Goal: Navigation & Orientation: Find specific page/section

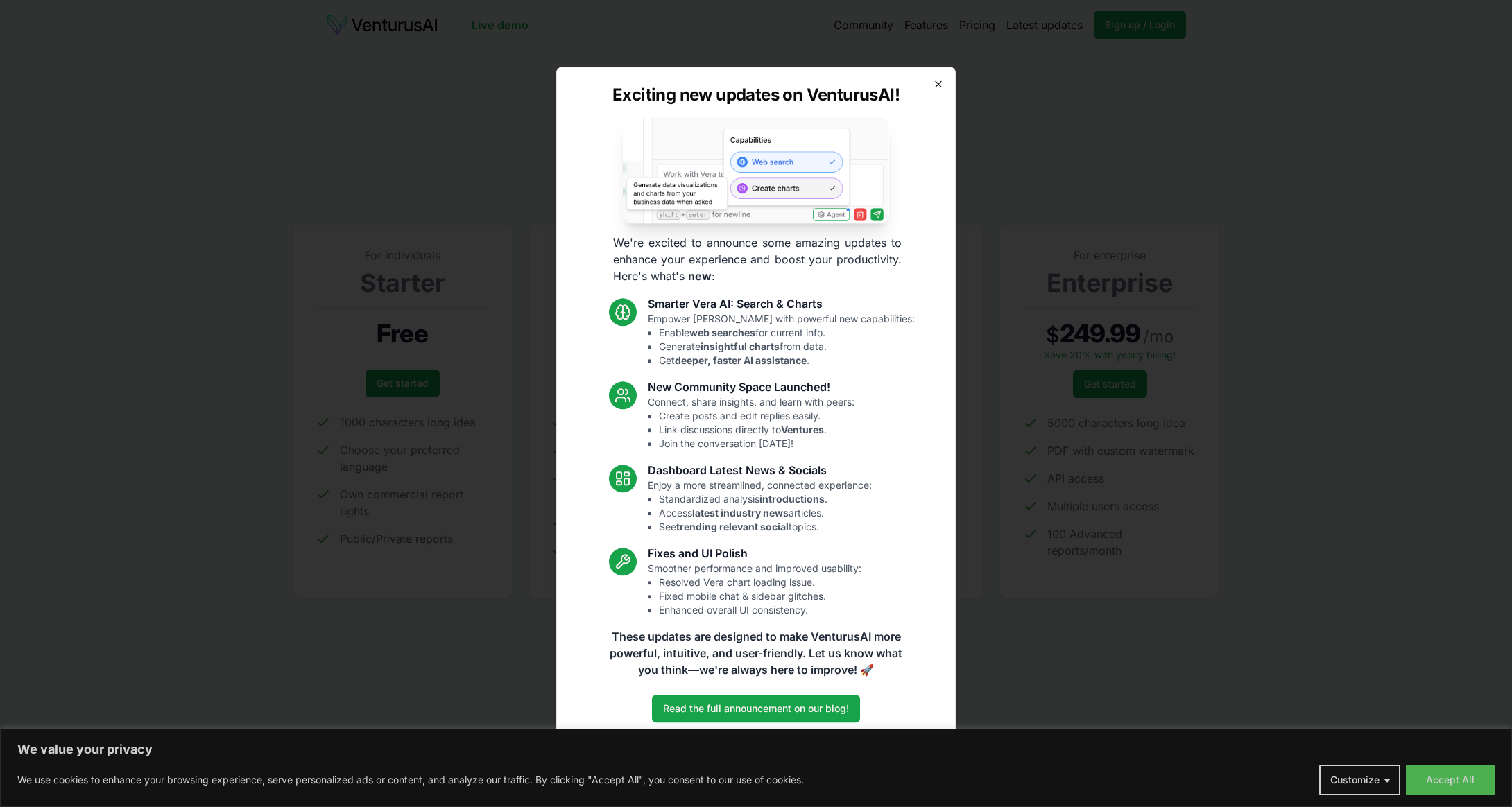
click at [940, 83] on icon "button" at bounding box center [938, 84] width 11 height 11
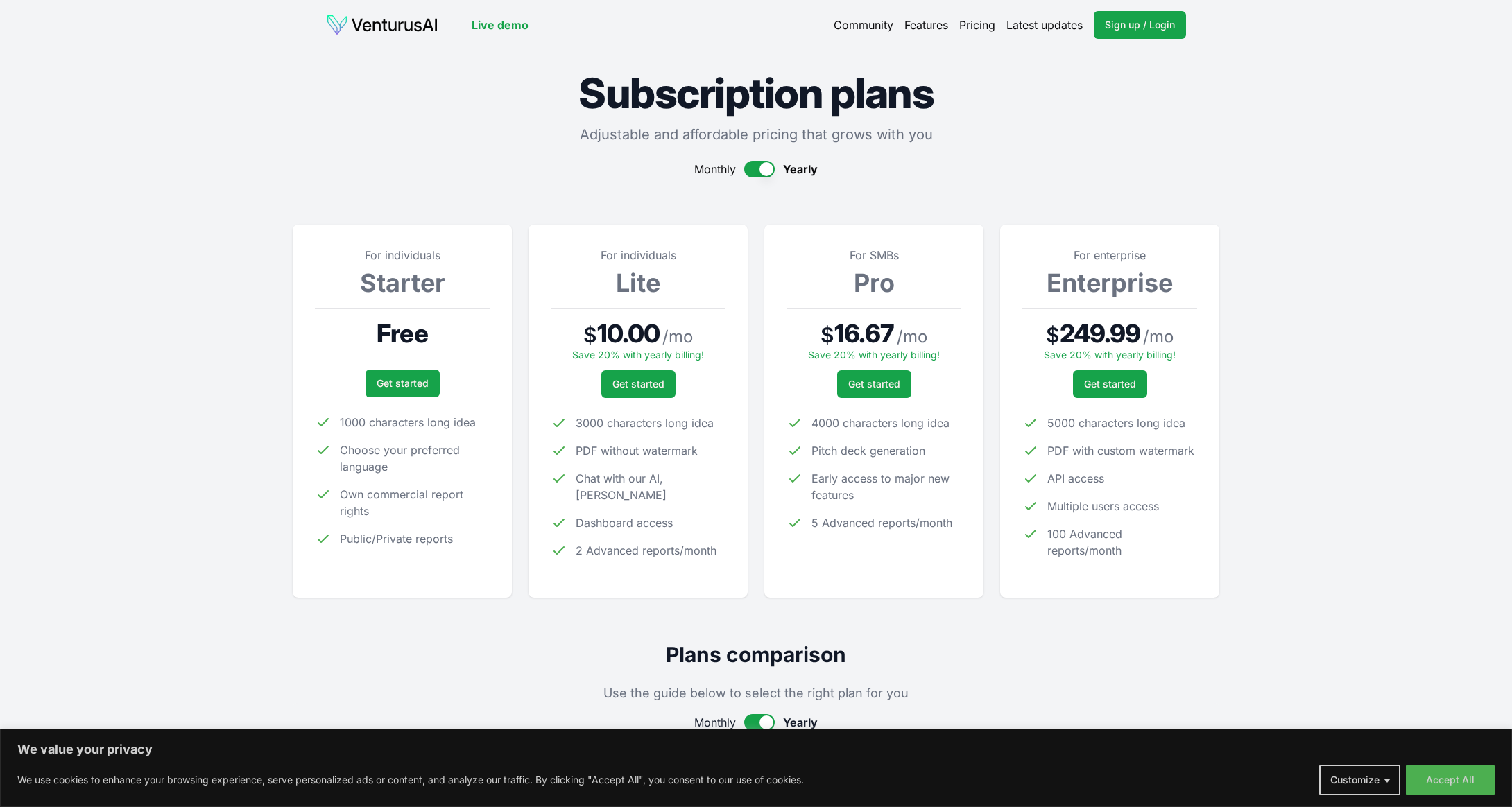
click at [628, 425] on span "3000 characters long idea" at bounding box center [645, 423] width 138 height 17
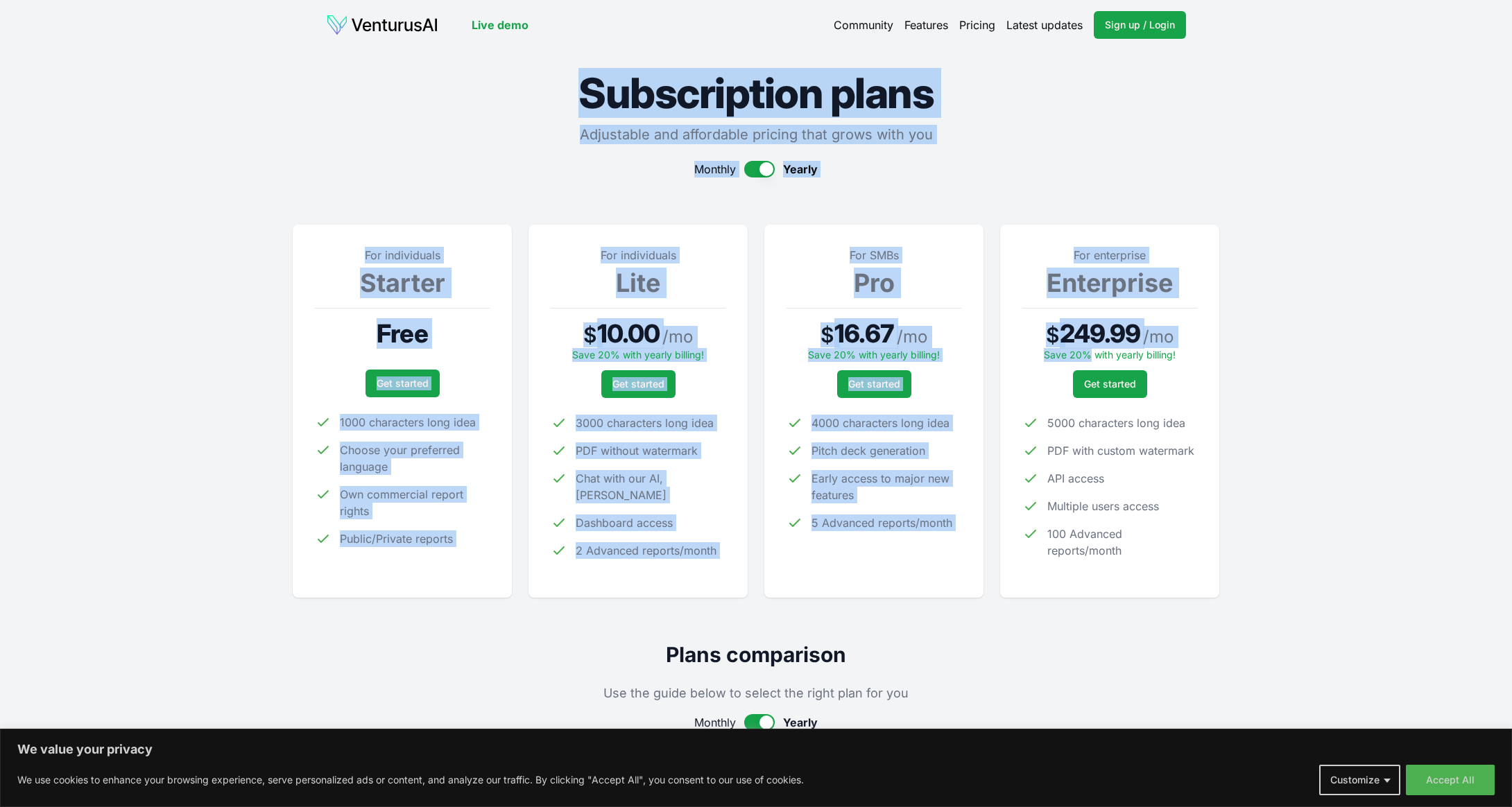
drag, startPoint x: 266, startPoint y: 54, endPoint x: 1088, endPoint y: 349, distance: 873.3
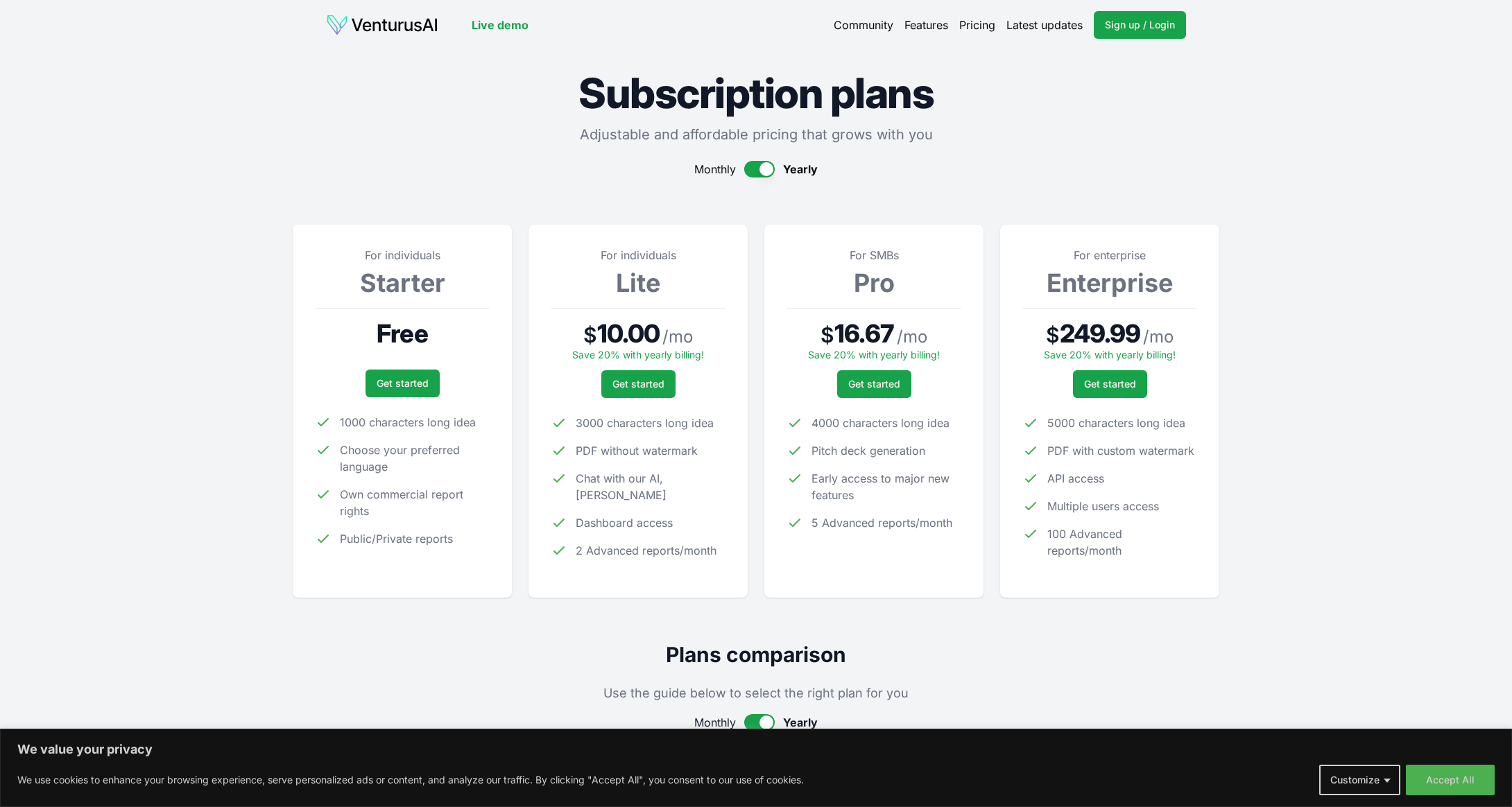
click at [1164, 24] on span "Sign up / Login" at bounding box center [1140, 25] width 70 height 14
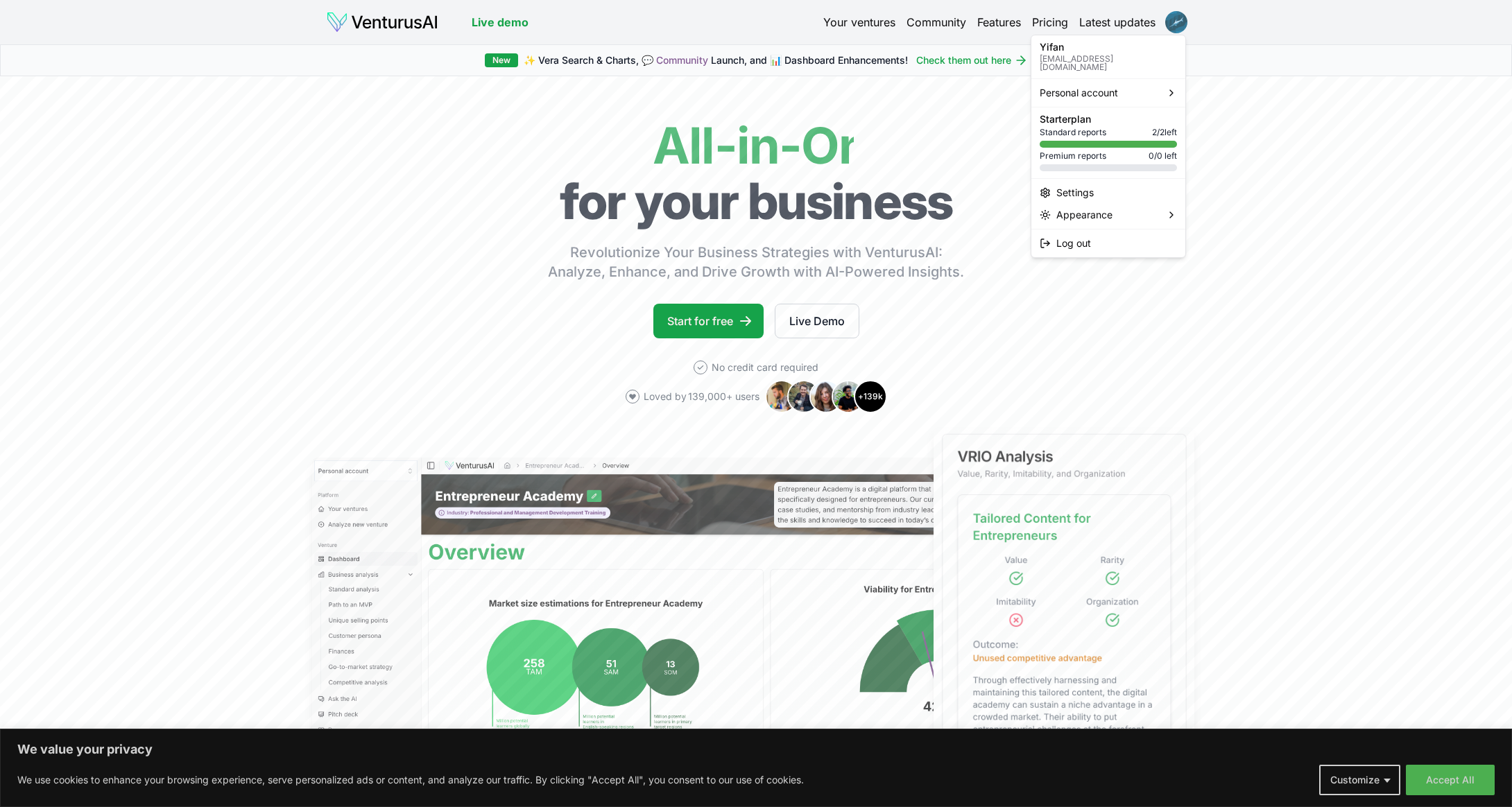
click at [1171, 26] on html "We value your privacy We use cookies to enhance your browsing experience, serve…" at bounding box center [756, 404] width 1512 height 807
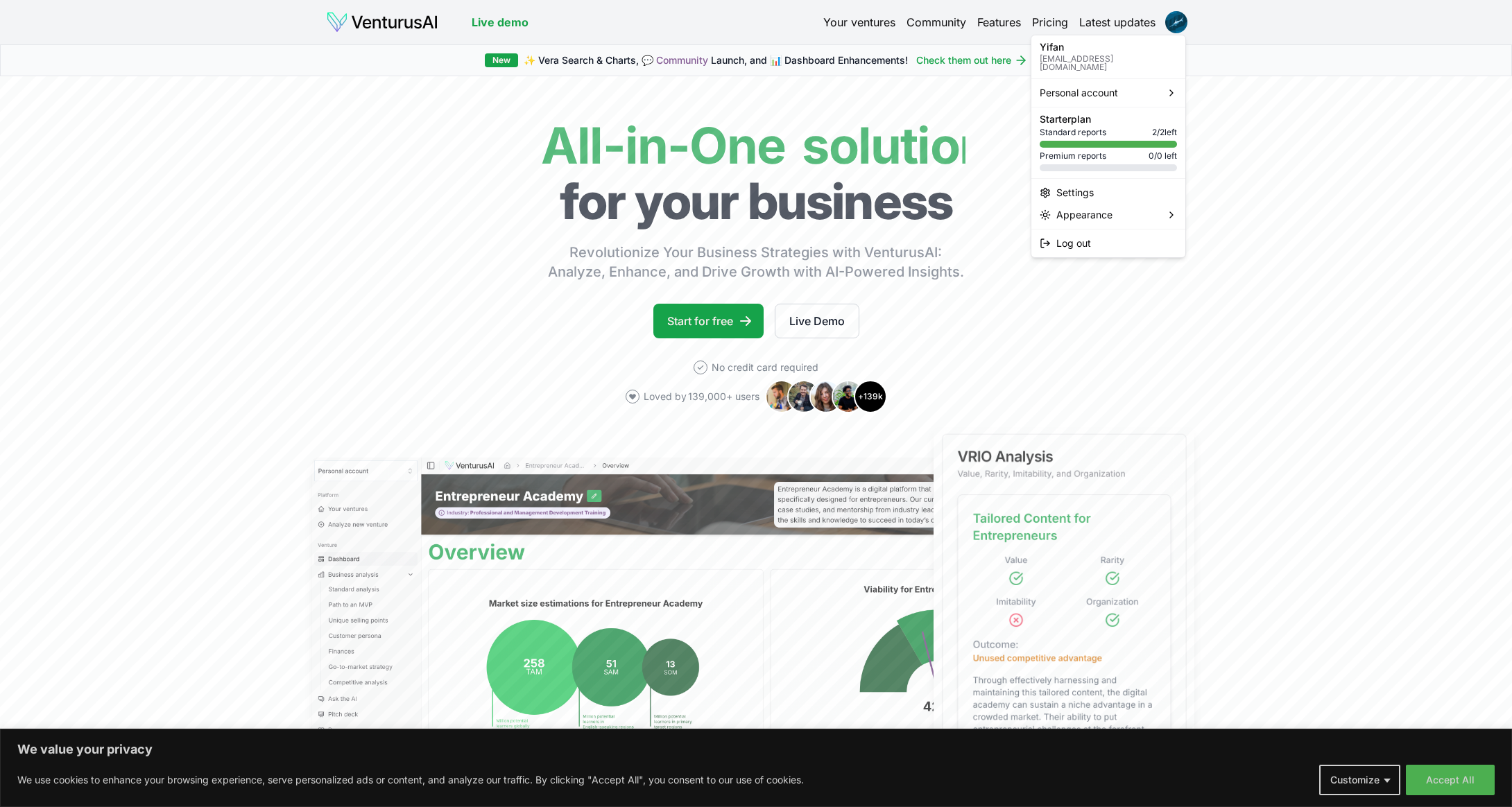
click at [849, 24] on html "We value your privacy We use cookies to enhance your browsing experience, serve…" at bounding box center [756, 404] width 1512 height 807
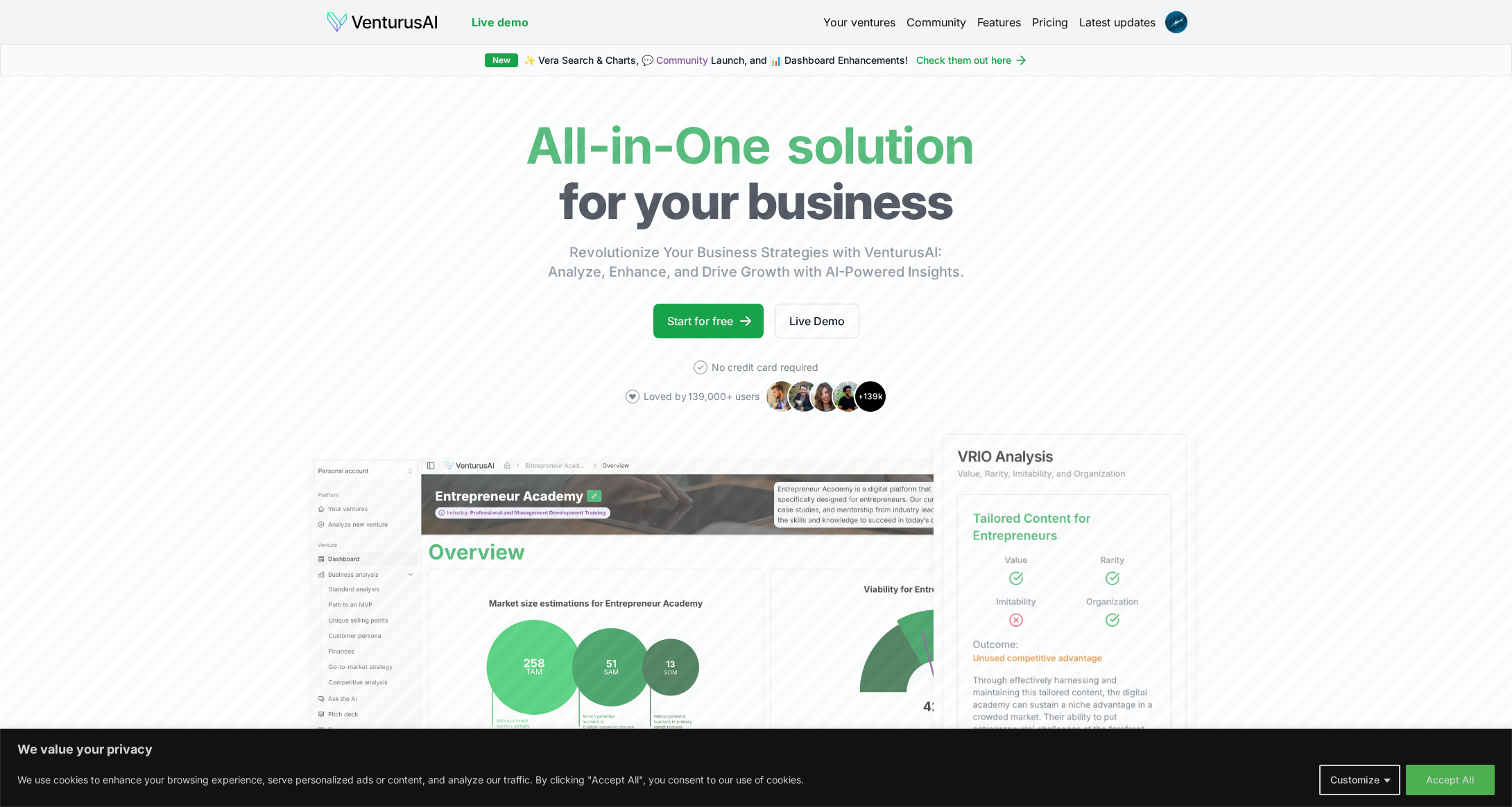
click at [845, 19] on link "Your ventures" at bounding box center [859, 22] width 72 height 17
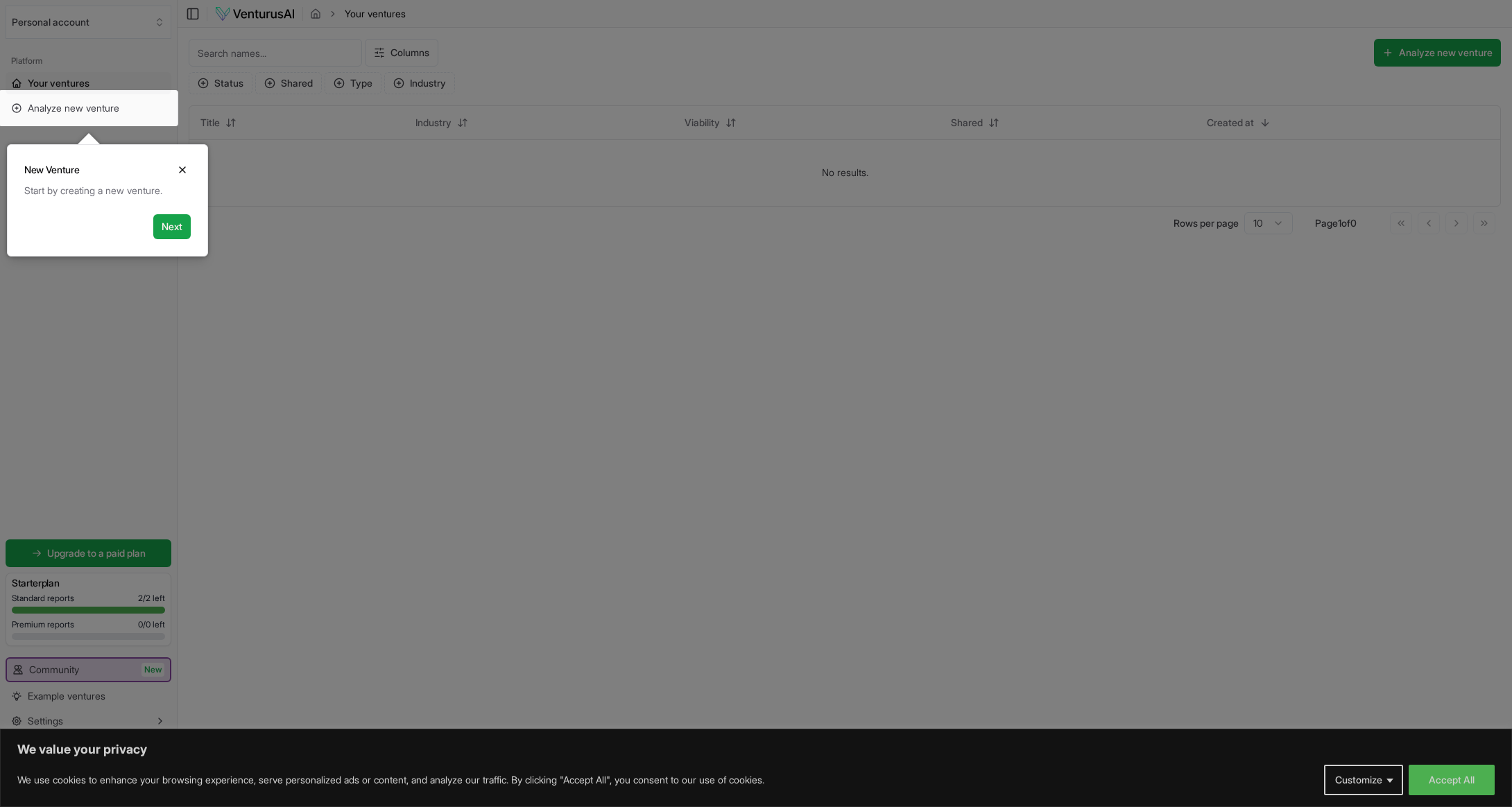
click at [193, 163] on div "New Venture Close" at bounding box center [108, 165] width 200 height 39
click at [179, 164] on icon "Close" at bounding box center [182, 170] width 11 height 11
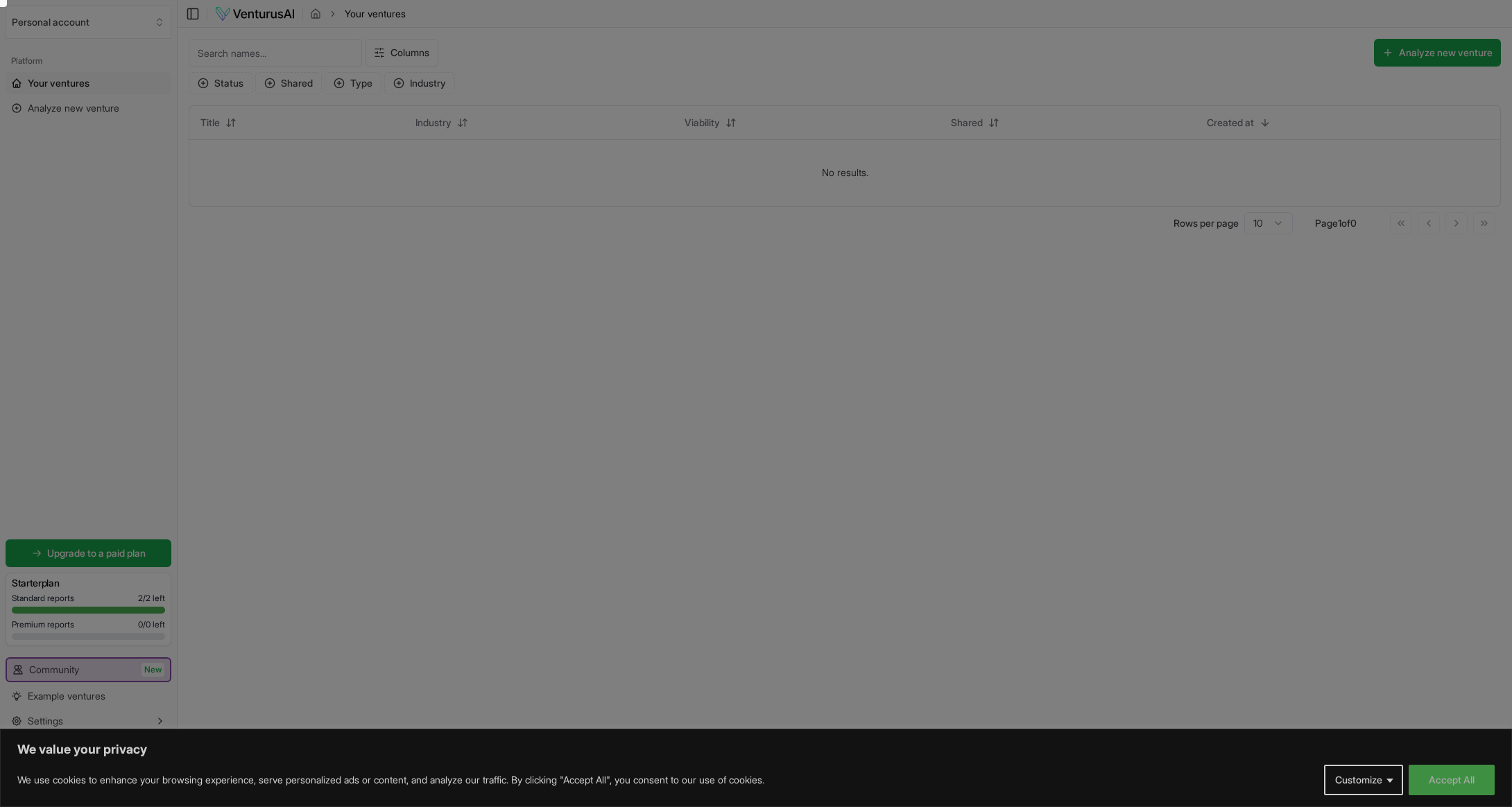
click at [1444, 779] on button "Accept All" at bounding box center [1451, 780] width 86 height 31
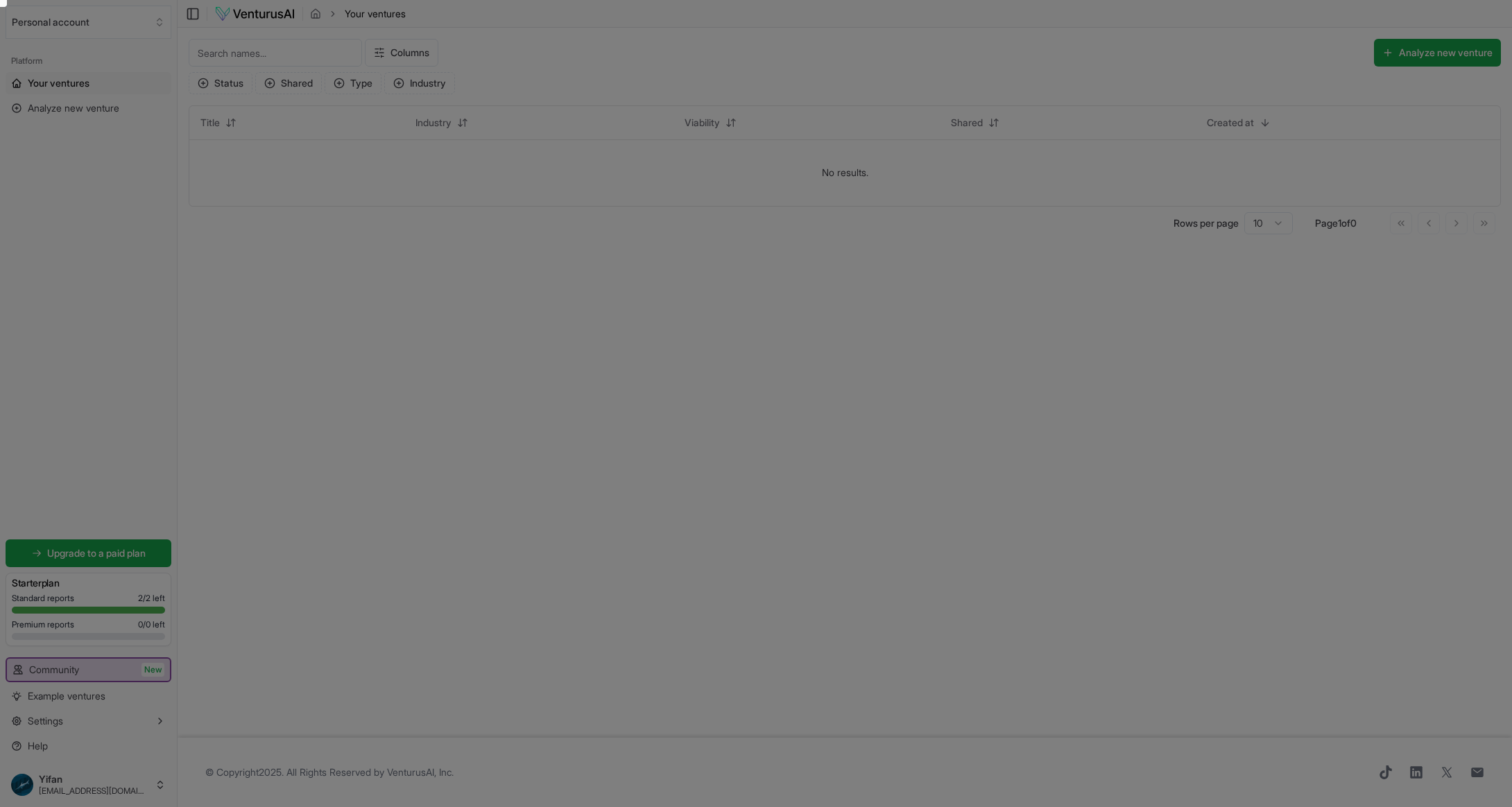
click at [117, 672] on div at bounding box center [756, 404] width 1512 height 808
click at [229, 667] on div at bounding box center [756, 404] width 1512 height 808
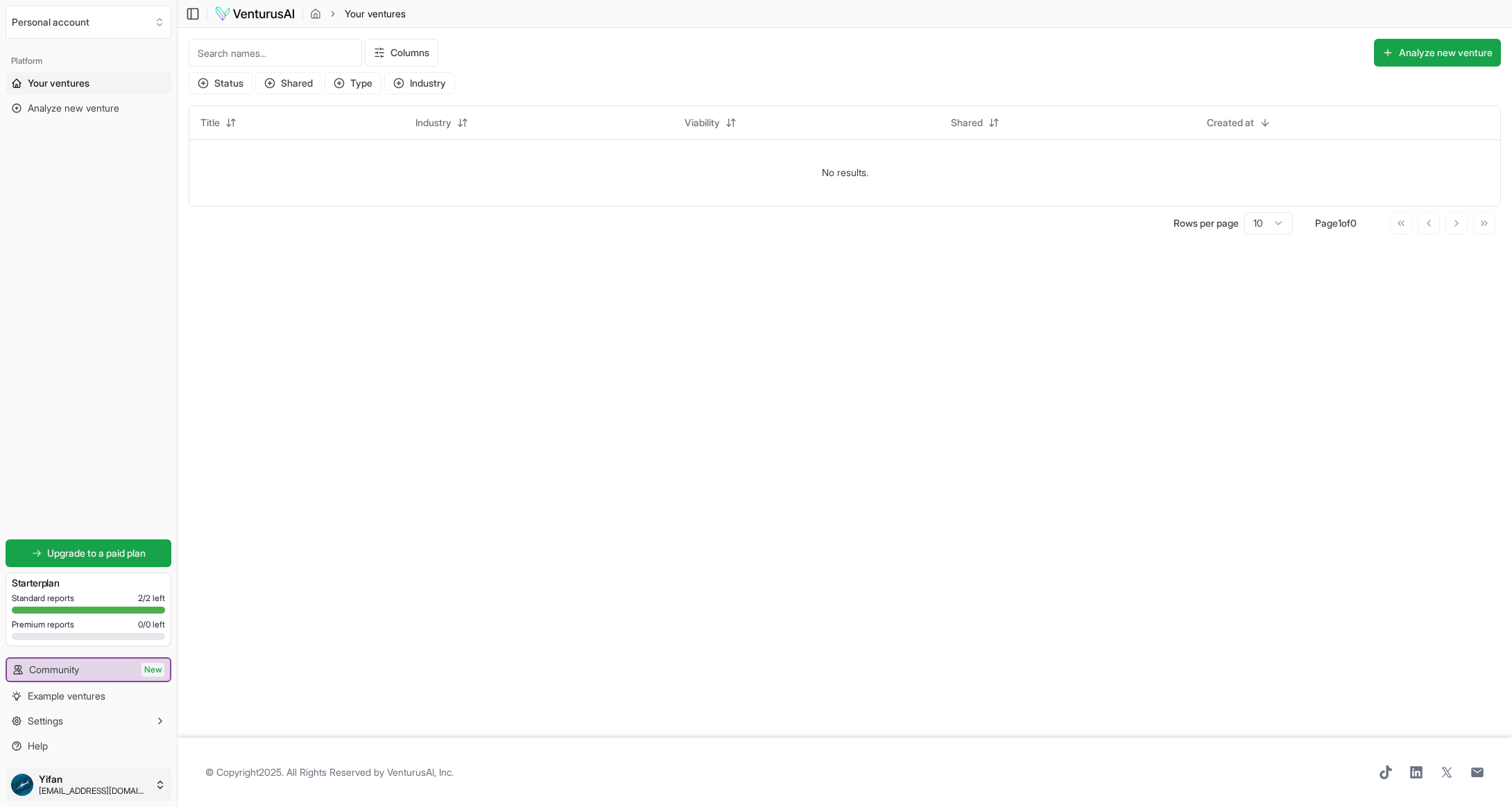
click at [122, 782] on html "We value your privacy We use cookies to enhance your browsing experience, serve…" at bounding box center [756, 404] width 1512 height 807
click at [299, 785] on div "Log out" at bounding box center [257, 788] width 159 height 22
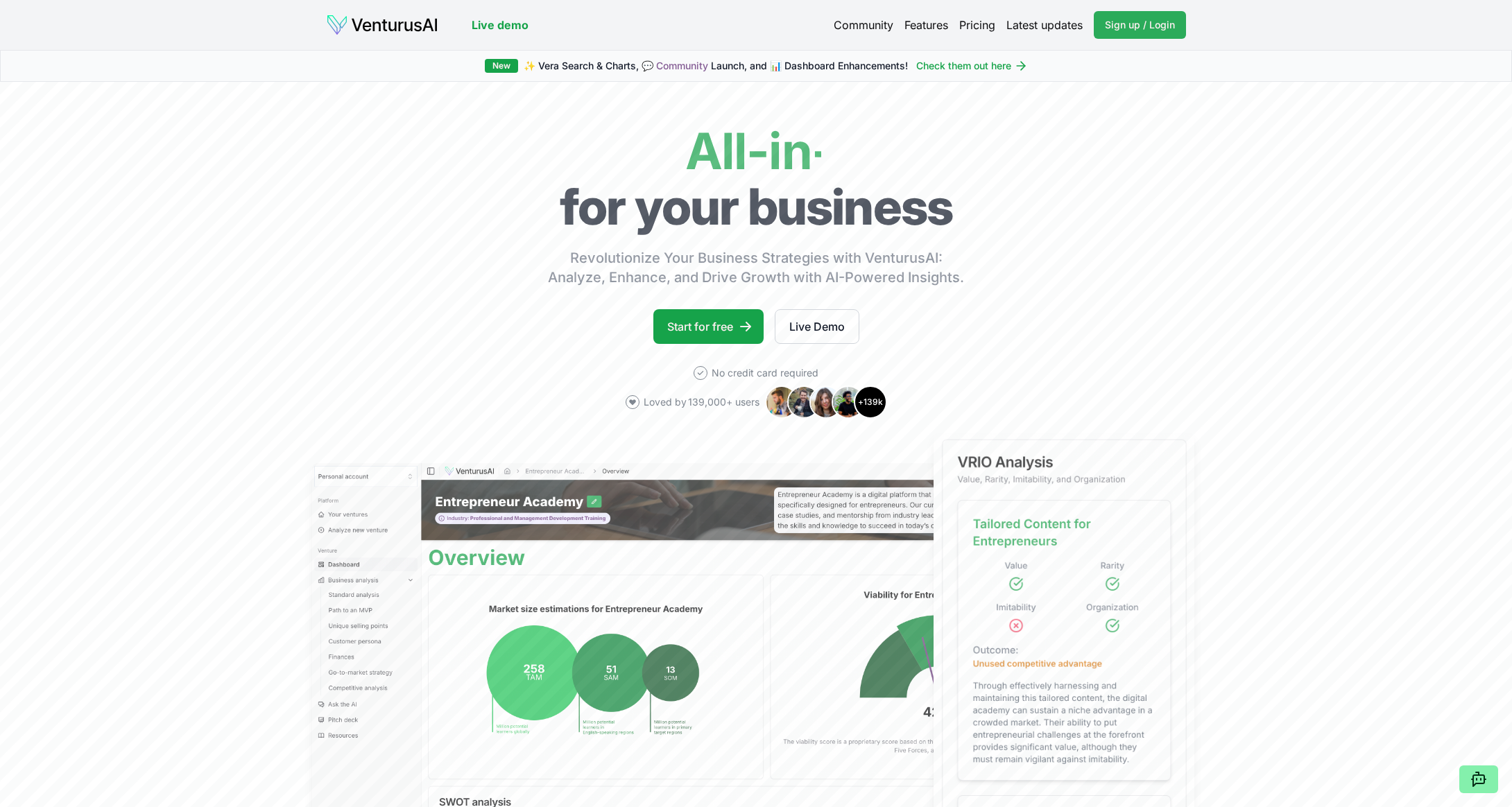
click at [1126, 28] on span "Sign up / Login" at bounding box center [1140, 25] width 70 height 14
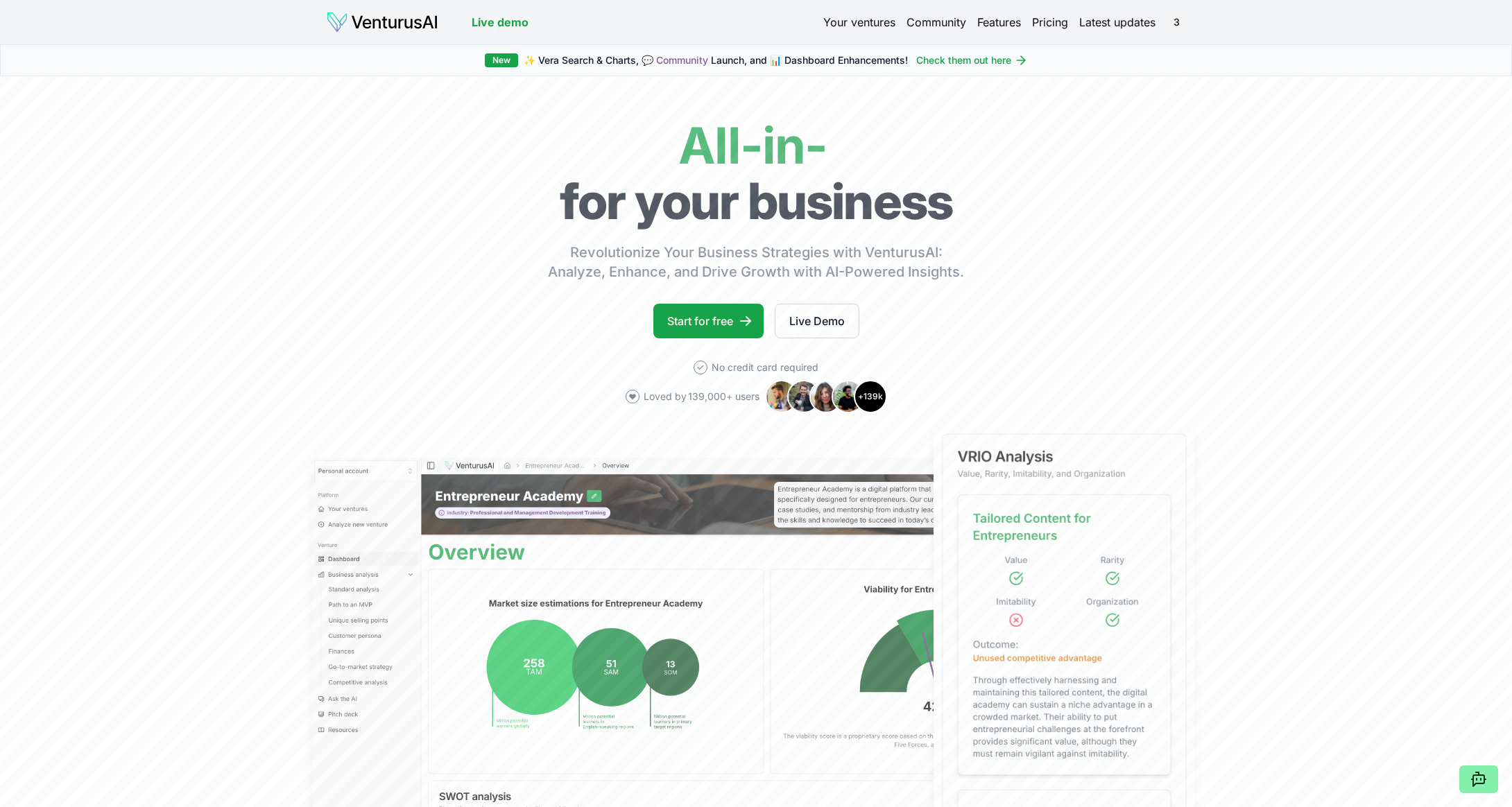
click at [849, 32] on header "Live demo Your ventures Community Features Pricing Latest updates 3" at bounding box center [756, 22] width 860 height 22
click at [850, 22] on link "Your ventures" at bounding box center [859, 22] width 72 height 17
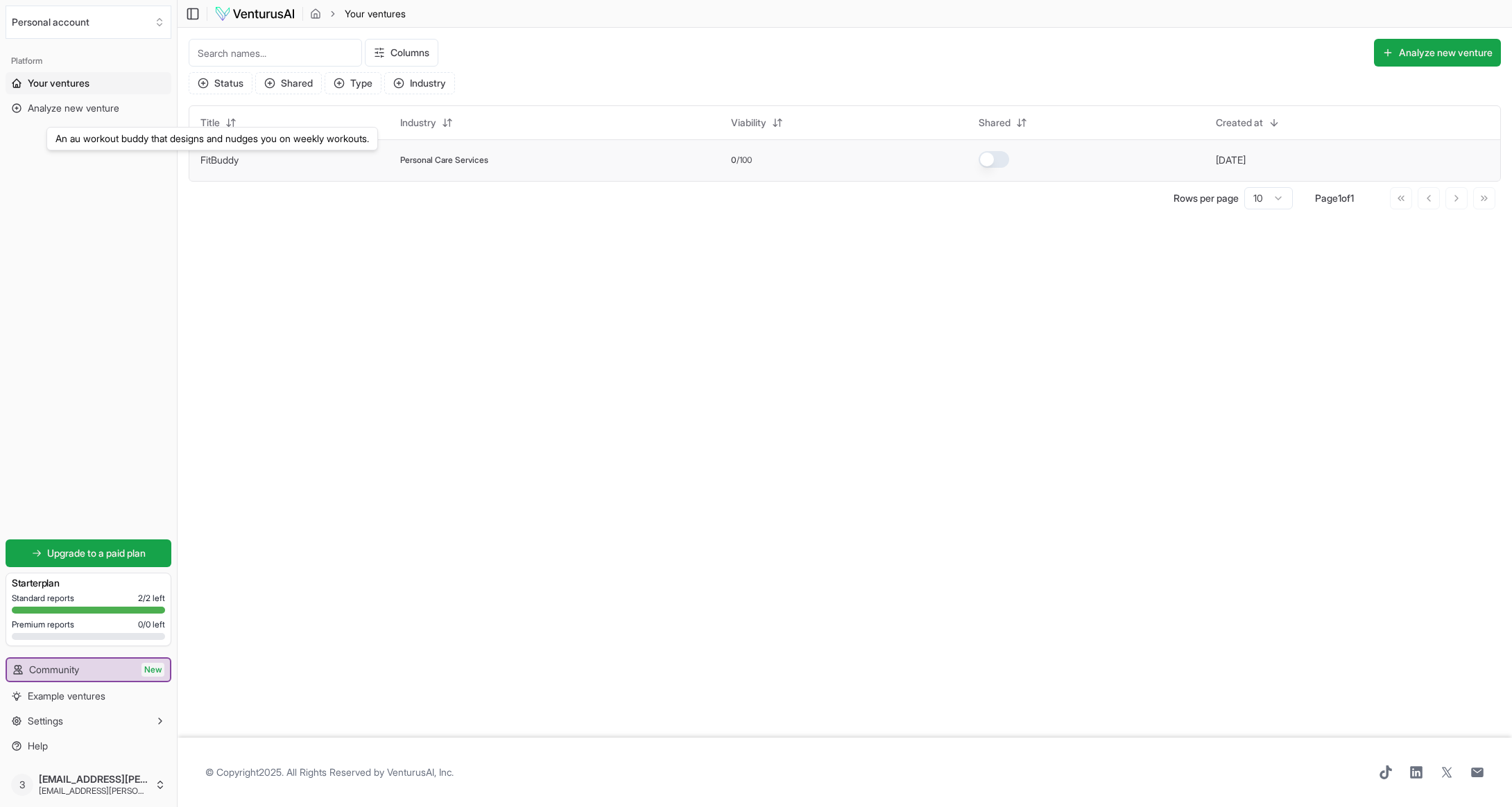
click at [235, 160] on link "FitBuddy" at bounding box center [219, 160] width 38 height 12
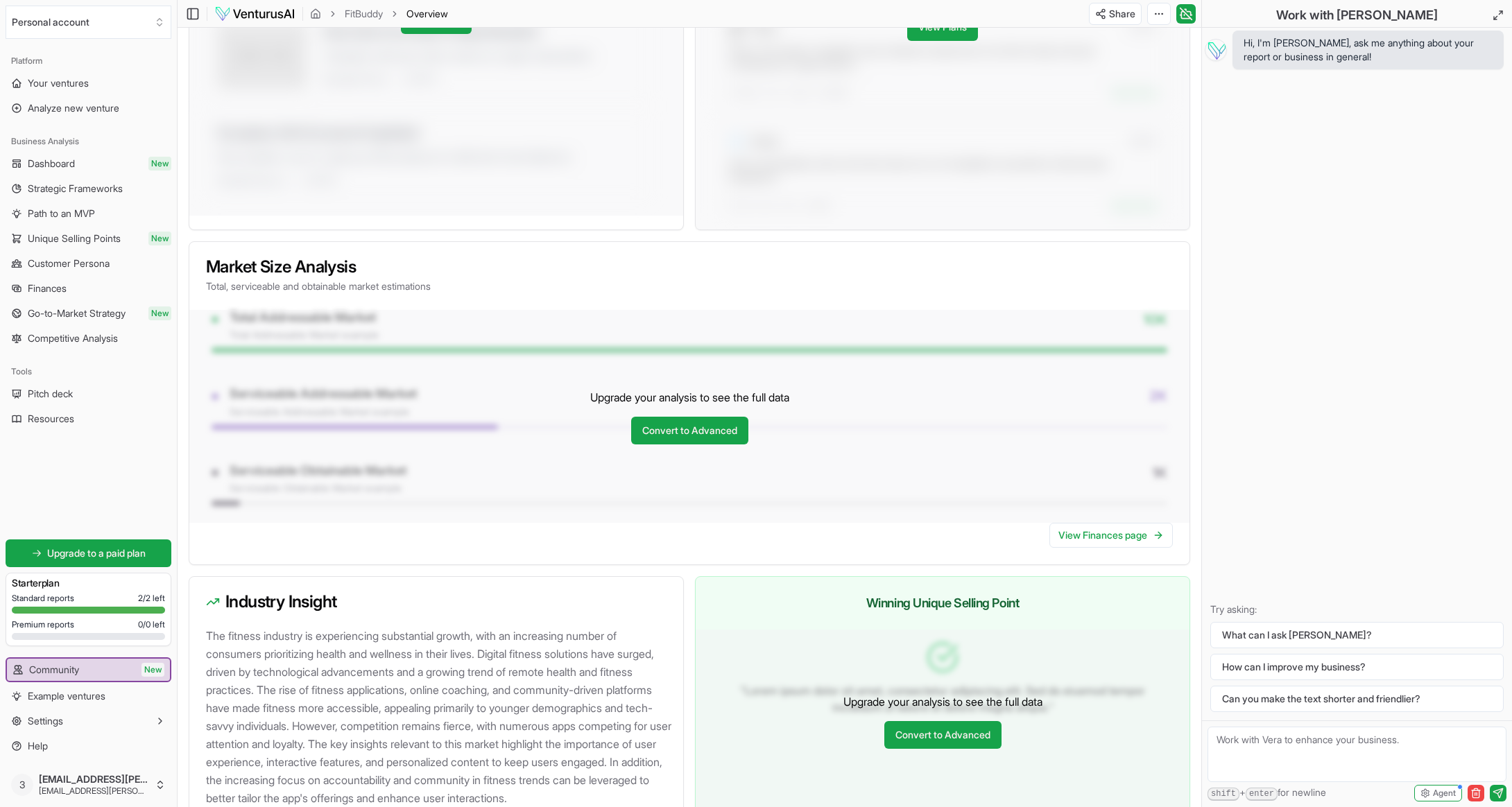
scroll to position [827, 0]
click at [75, 215] on span "Path to an MVP" at bounding box center [61, 214] width 67 height 14
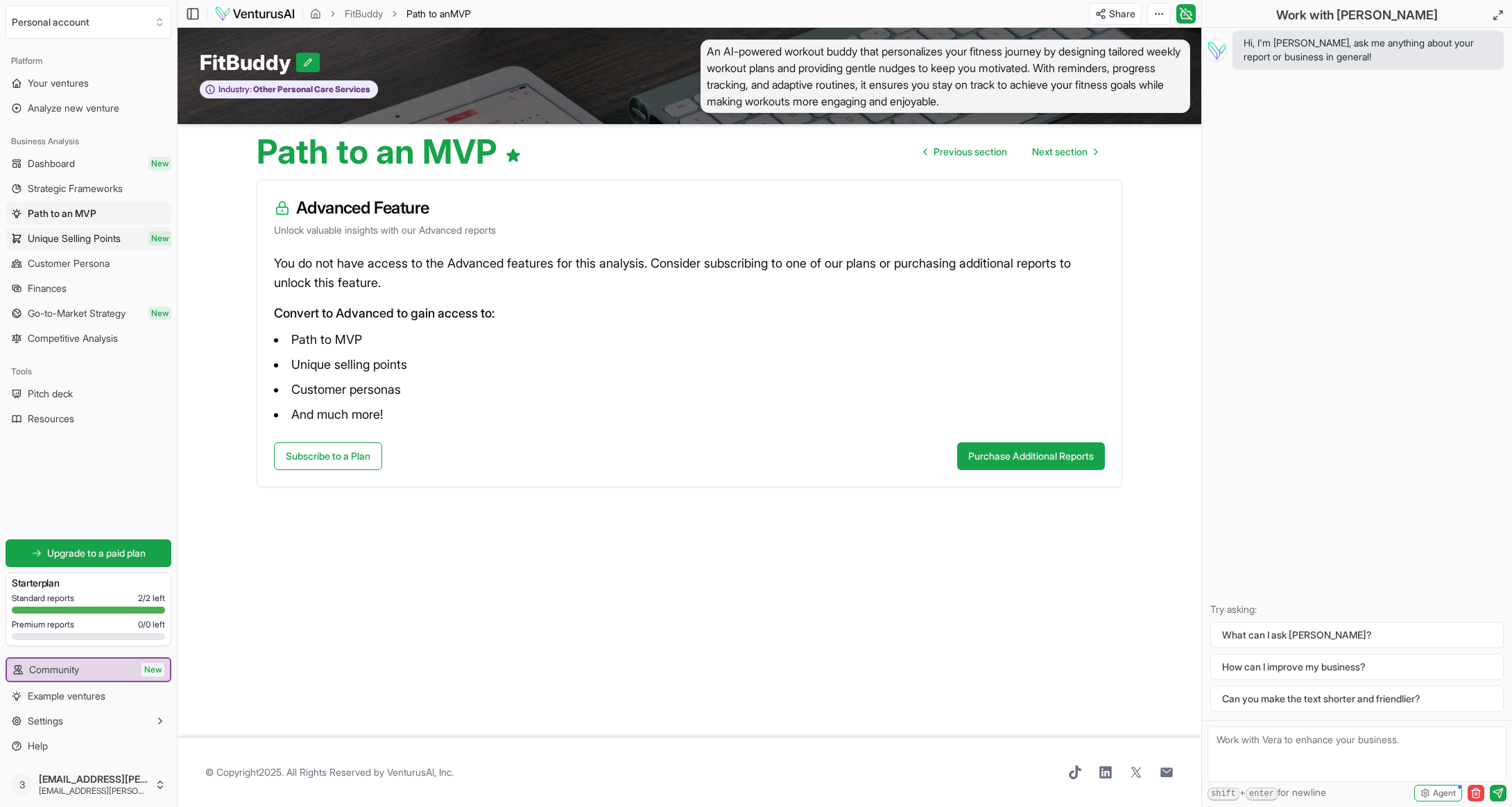
click at [75, 243] on span "Unique Selling Points" at bounding box center [74, 239] width 93 height 14
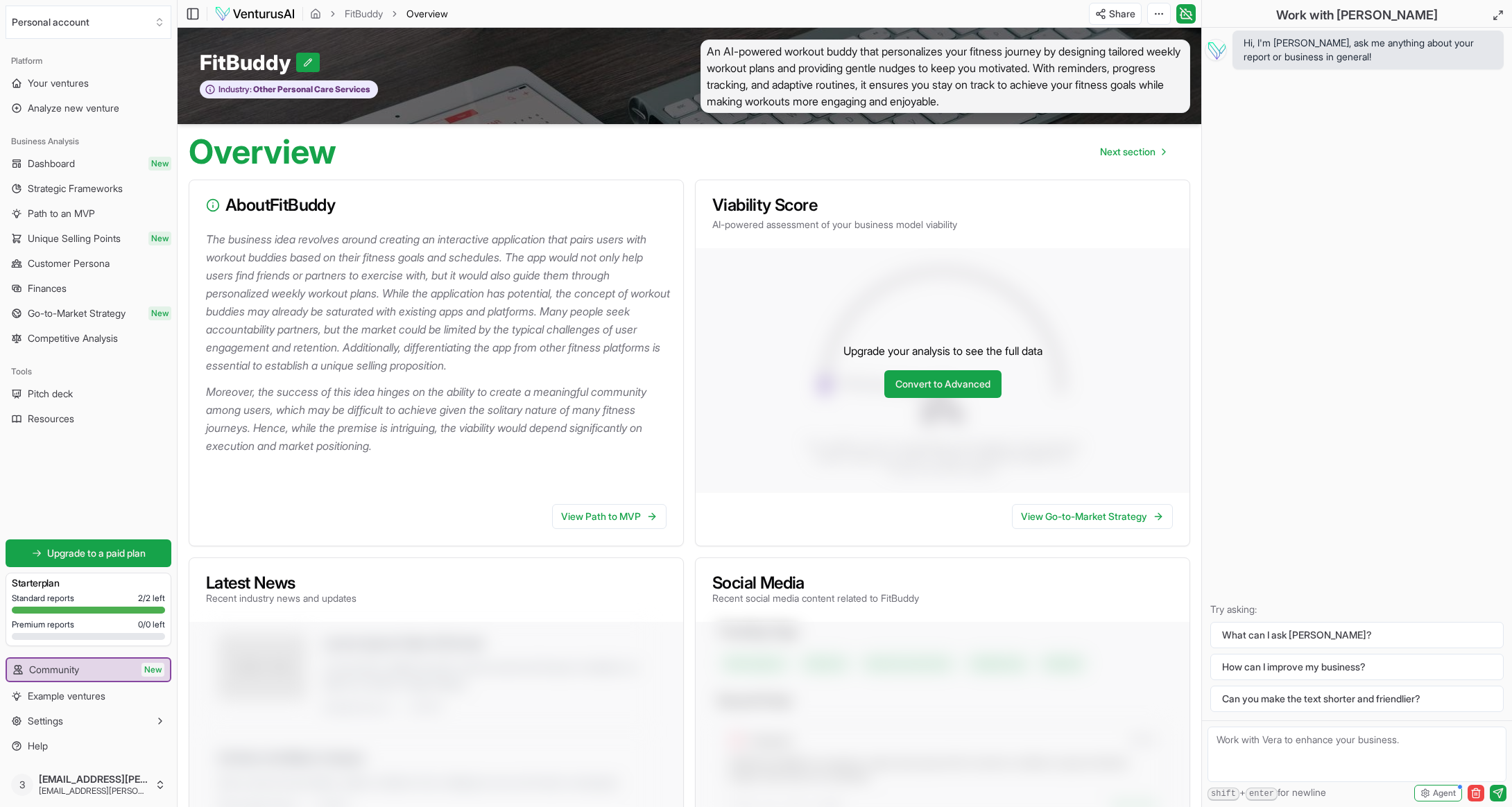
scroll to position [827, 0]
